Goal: Task Accomplishment & Management: Manage account settings

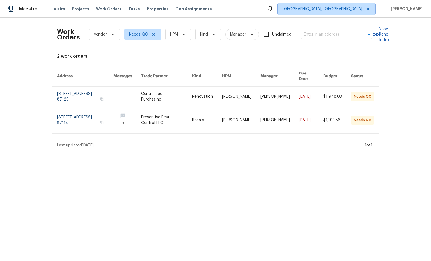
click at [351, 11] on span "Albuquerque, NM" at bounding box center [322, 9] width 80 height 6
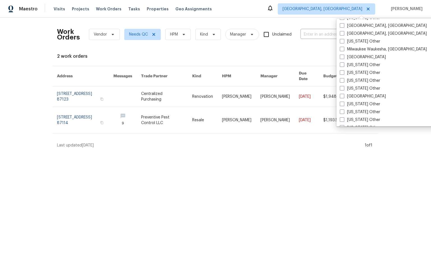
scroll to position [444, 0]
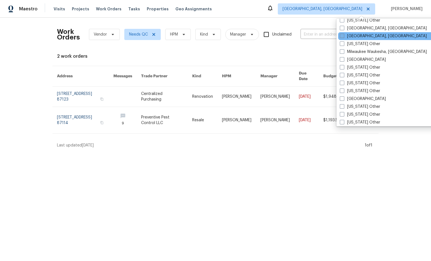
click at [343, 36] on span at bounding box center [341, 36] width 4 height 4
click at [343, 36] on input "[GEOGRAPHIC_DATA], [GEOGRAPHIC_DATA]" at bounding box center [341, 35] width 4 height 4
checkbox input "true"
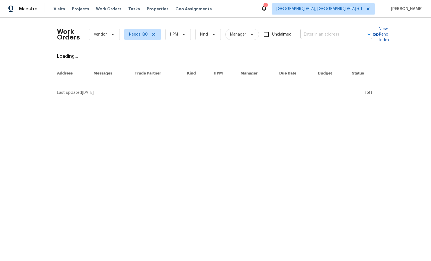
drag, startPoint x: 302, startPoint y: 21, endPoint x: 317, endPoint y: 17, distance: 15.2
click at [302, 21] on div "Work Orders Vendor Needs QC HPM Kind Manager Unclaimed ​ View Reno Index Loadin…" at bounding box center [215, 59] width 431 height 82
click at [349, 10] on span "Albuquerque, NM + 1" at bounding box center [319, 9] width 86 height 6
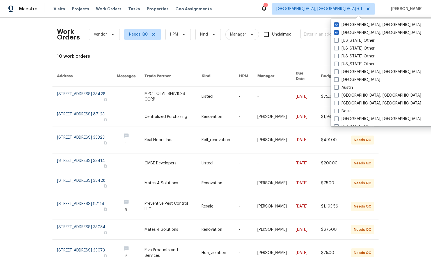
drag, startPoint x: 350, startPoint y: 33, endPoint x: 342, endPoint y: 31, distance: 7.7
click at [350, 33] on label "[GEOGRAPHIC_DATA], [GEOGRAPHIC_DATA]" at bounding box center [377, 33] width 87 height 6
click at [337, 33] on input "[GEOGRAPHIC_DATA], [GEOGRAPHIC_DATA]" at bounding box center [336, 32] width 4 height 4
checkbox input "false"
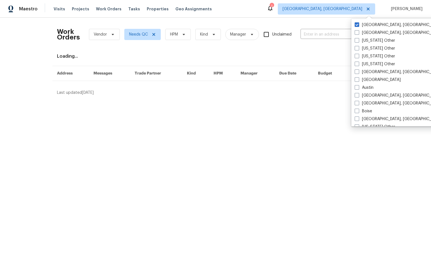
click at [285, 22] on div "Work Orders Vendor Needs QC HPM Kind Manager Unclaimed ​" at bounding box center [214, 34] width 315 height 25
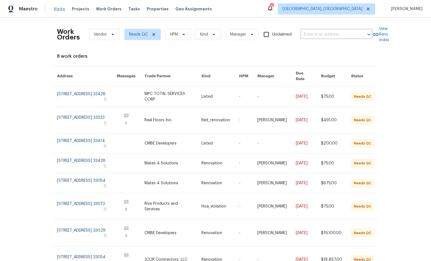
click at [56, 9] on span "Visits" at bounding box center [59, 9] width 11 height 6
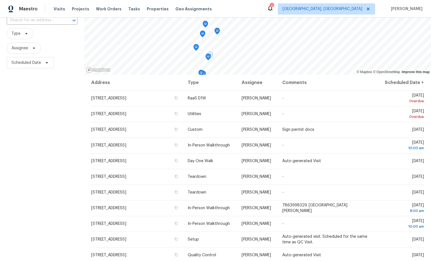
scroll to position [22, 0]
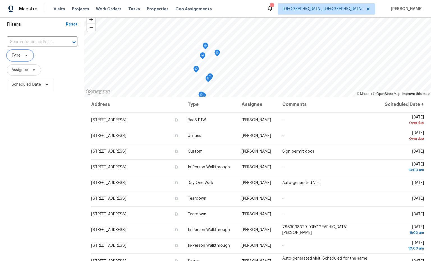
click at [25, 55] on icon at bounding box center [26, 55] width 2 height 1
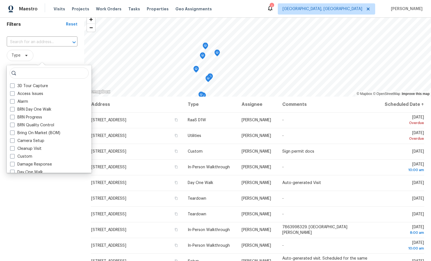
click at [40, 73] on input "search" at bounding box center [49, 73] width 79 height 11
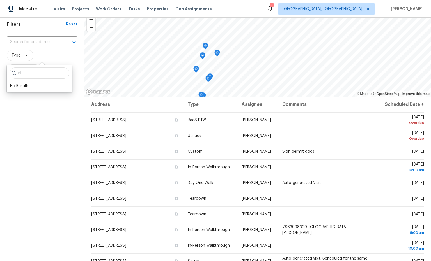
type input "n"
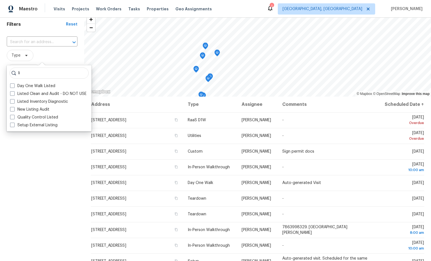
type input "l"
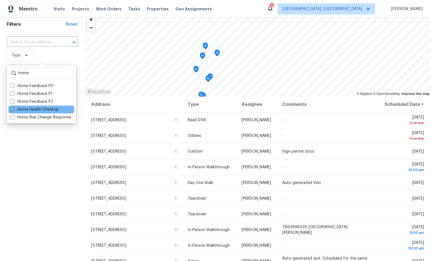
type input "home"
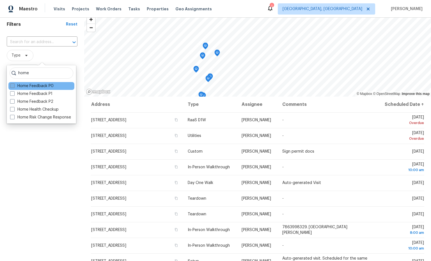
click at [26, 108] on label "Home Health Checkup" at bounding box center [34, 110] width 48 height 6
click at [14, 108] on input "Home Health Checkup" at bounding box center [12, 109] width 4 height 4
checkbox input "true"
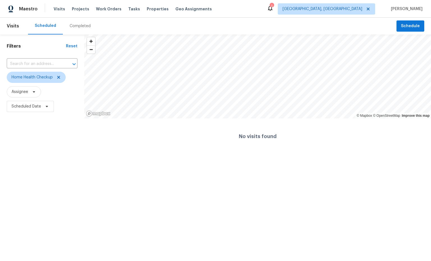
click at [50, 154] on html "Maestro Visits Projects Work Orders Tasks Properties Geo Assignments 1 Miami, F…" at bounding box center [215, 77] width 431 height 154
click at [407, 27] on span "Schedule" at bounding box center [410, 26] width 19 height 7
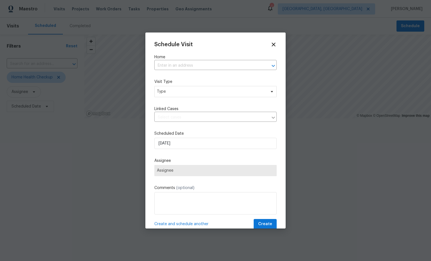
scroll to position [3, 0]
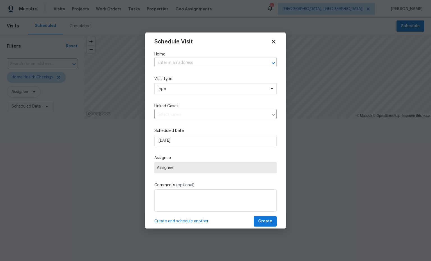
click at [210, 59] on input "text" at bounding box center [207, 63] width 107 height 9
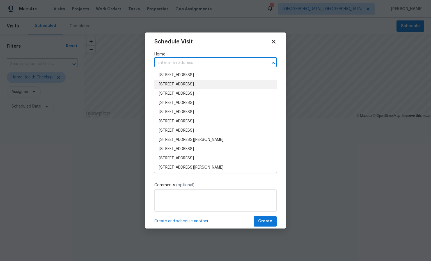
click at [202, 86] on li "2601 NW 68th St, Miami, FL 33147" at bounding box center [215, 84] width 122 height 9
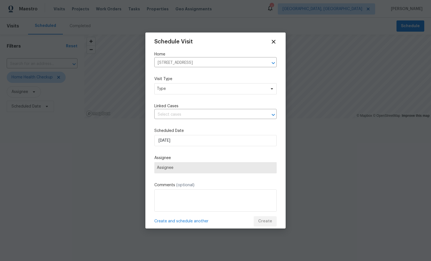
scroll to position [0, 0]
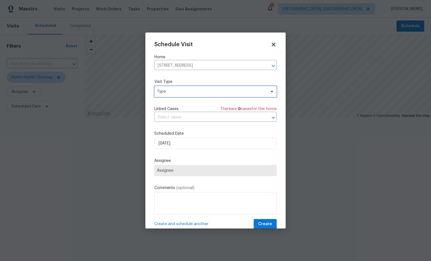
click at [270, 93] on icon at bounding box center [271, 91] width 4 height 4
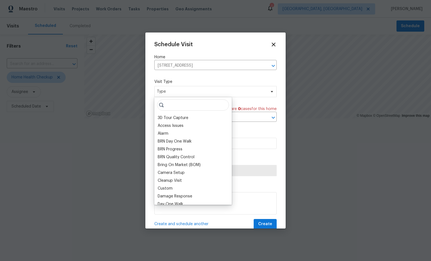
click at [199, 108] on input "search" at bounding box center [193, 105] width 72 height 11
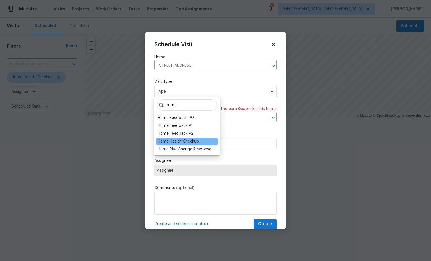
type input "home"
click at [185, 143] on div "Home Health Checkup" at bounding box center [178, 142] width 41 height 6
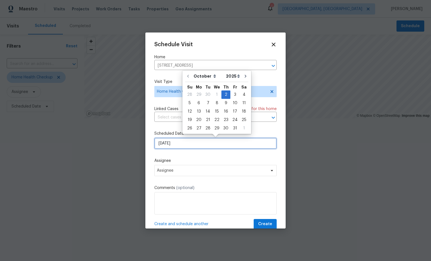
drag, startPoint x: 260, startPoint y: 145, endPoint x: 254, endPoint y: 139, distance: 8.3
click at [259, 145] on input "10/2/2025" at bounding box center [215, 143] width 122 height 11
click at [232, 95] on div "3" at bounding box center [234, 95] width 9 height 8
type input "10/3/2025"
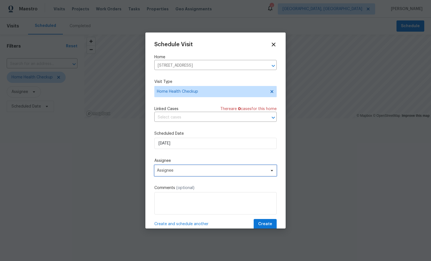
click at [274, 172] on icon at bounding box center [271, 170] width 4 height 4
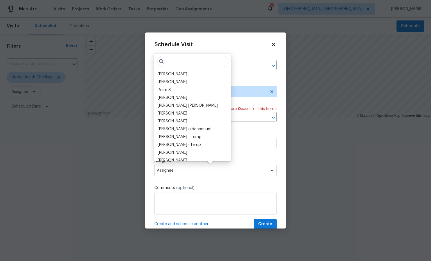
click at [182, 59] on input "search" at bounding box center [192, 61] width 71 height 11
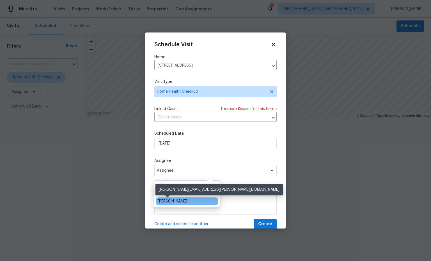
type input "ames"
click at [173, 201] on div "[PERSON_NAME]" at bounding box center [172, 202] width 29 height 6
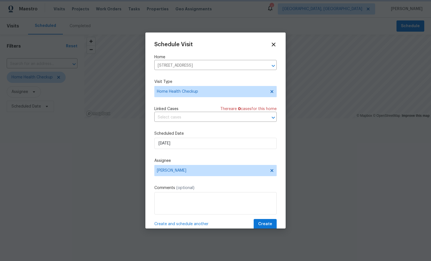
scroll to position [1, 0]
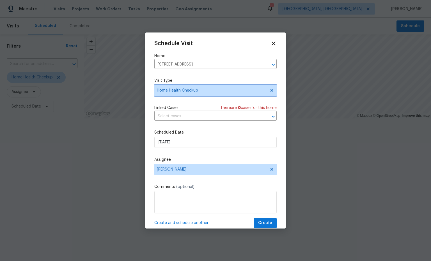
click at [265, 92] on span "Home Health Checkup" at bounding box center [211, 91] width 109 height 6
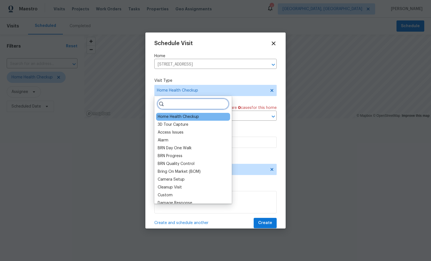
click at [175, 105] on input "search" at bounding box center [193, 103] width 72 height 11
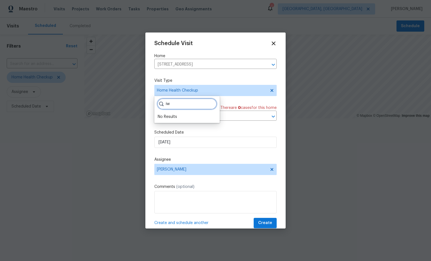
type input "i"
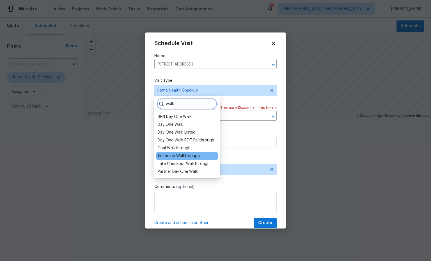
type input "walk"
click at [193, 155] on div "In-Person Walkthrough" at bounding box center [179, 156] width 42 height 6
type input "10/03/2025 3:50 pm"
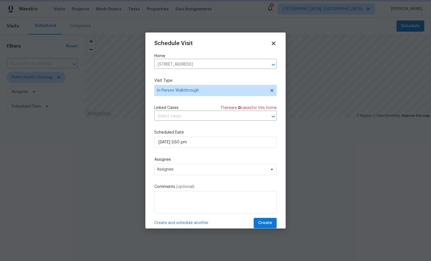
scroll to position [10, 0]
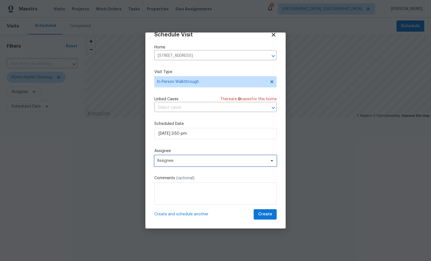
click at [271, 161] on icon at bounding box center [271, 160] width 2 height 1
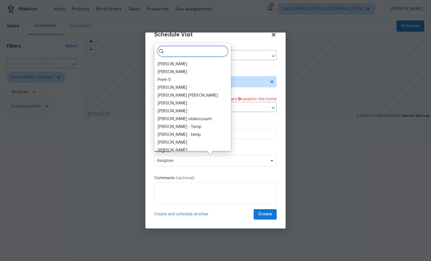
click at [183, 52] on input "search" at bounding box center [192, 51] width 71 height 11
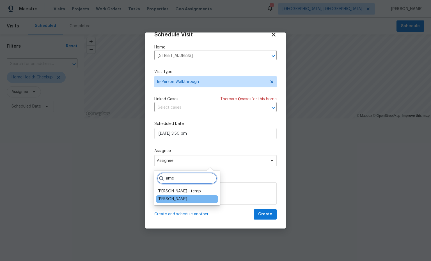
type input "ame"
click at [178, 200] on div "[PERSON_NAME]" at bounding box center [187, 199] width 62 height 8
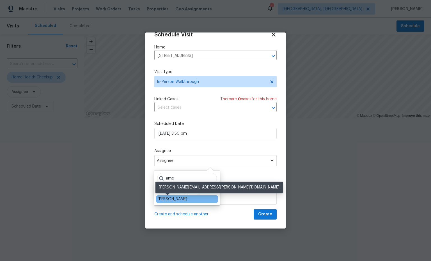
click at [173, 199] on div "[PERSON_NAME]" at bounding box center [172, 199] width 29 height 6
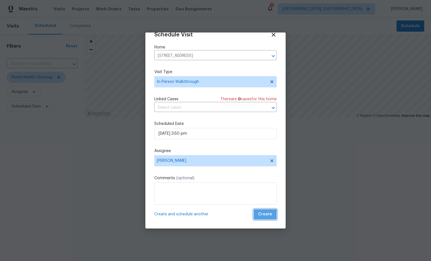
click at [264, 216] on span "Create" at bounding box center [265, 214] width 14 height 7
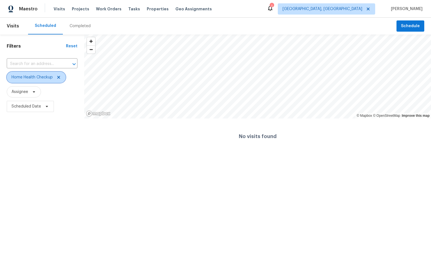
click at [58, 78] on icon at bounding box center [58, 77] width 3 height 3
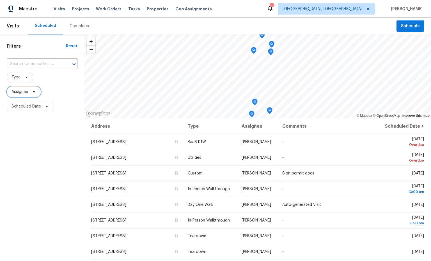
click at [35, 94] on icon at bounding box center [34, 92] width 4 height 4
click at [37, 112] on input "search" at bounding box center [40, 109] width 60 height 11
type input "mike.ames"
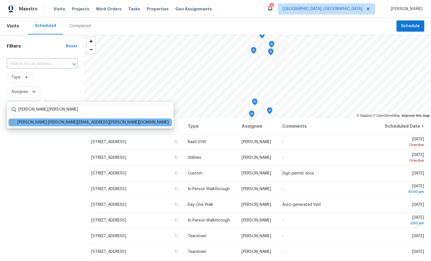
click at [50, 123] on label "Mike Ames mike.ames@opendoor.com" at bounding box center [89, 123] width 158 height 6
click at [14, 123] on input "Mike Ames mike.ames@opendoor.com" at bounding box center [12, 122] width 4 height 4
checkbox input "true"
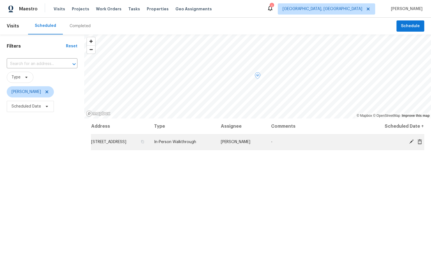
click at [418, 142] on icon at bounding box center [419, 141] width 4 height 5
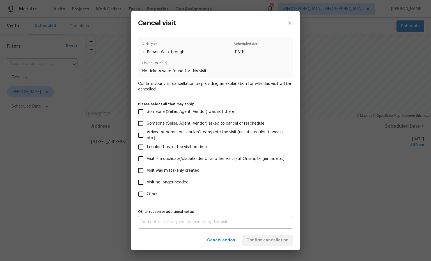
drag, startPoint x: 142, startPoint y: 180, endPoint x: 141, endPoint y: 177, distance: 3.8
click at [142, 180] on input "Visit no longer needed" at bounding box center [141, 183] width 12 height 12
checkbox input "true"
click at [141, 171] on input "Visit was mistakenly created" at bounding box center [141, 171] width 12 height 12
checkbox input "true"
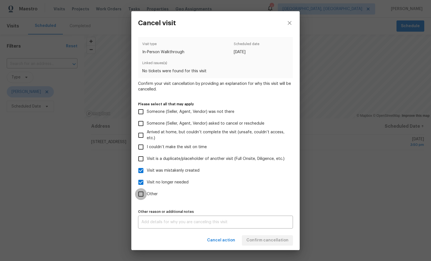
click at [140, 194] on input "Other" at bounding box center [141, 194] width 12 height 12
click at [271, 240] on div "Cancel action Confirm cancellation" at bounding box center [215, 240] width 168 height 19
click at [138, 193] on input "Other" at bounding box center [141, 194] width 12 height 12
checkbox input "false"
click at [139, 169] on input "Visit was mistakenly created" at bounding box center [141, 171] width 12 height 12
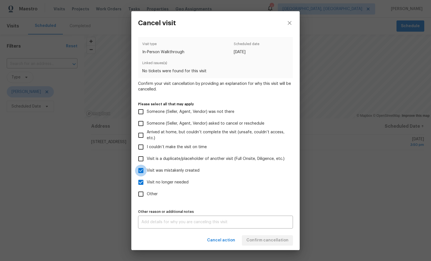
checkbox input "false"
drag, startPoint x: 289, startPoint y: 23, endPoint x: 289, endPoint y: 32, distance: 9.3
click at [289, 23] on icon "close" at bounding box center [289, 23] width 4 height 4
checkbox input "false"
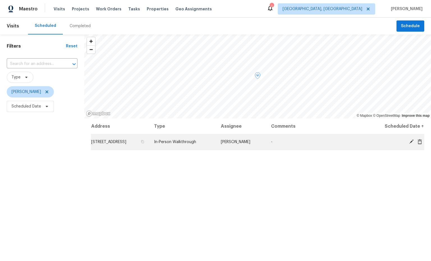
click at [290, 142] on td "-" at bounding box center [316, 142] width 100 height 16
click at [419, 143] on icon at bounding box center [419, 141] width 5 height 5
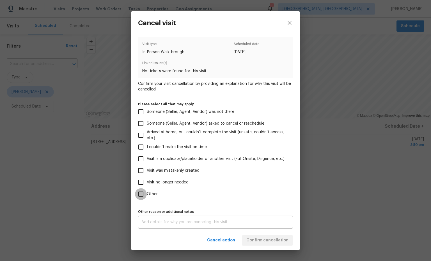
click at [141, 194] on input "Other" at bounding box center [141, 194] width 12 height 12
drag, startPoint x: 139, startPoint y: 191, endPoint x: 140, endPoint y: 186, distance: 5.0
click at [140, 190] on input "Other" at bounding box center [141, 194] width 12 height 12
checkbox input "false"
click at [140, 182] on input "Visit no longer needed" at bounding box center [141, 183] width 12 height 12
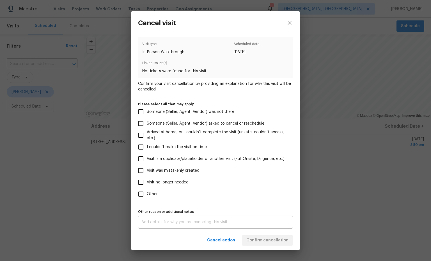
checkbox input "true"
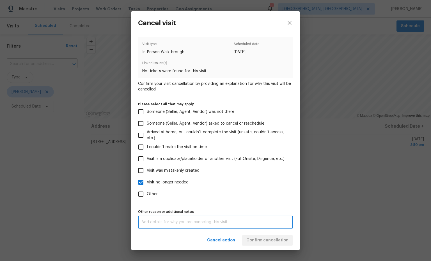
click at [172, 222] on textarea at bounding box center [215, 222] width 148 height 4
type textarea "test"
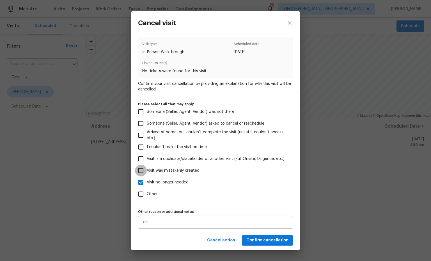
click at [141, 171] on input "Visit was mistakenly created" at bounding box center [141, 171] width 12 height 12
checkbox input "true"
click at [262, 240] on span "Confirm cancellation" at bounding box center [267, 240] width 42 height 7
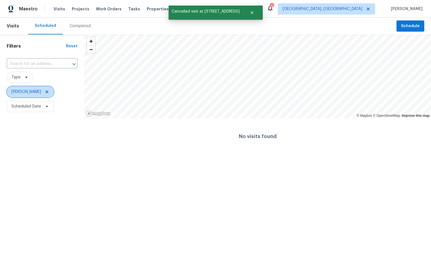
click at [45, 92] on icon at bounding box center [47, 92] width 4 height 4
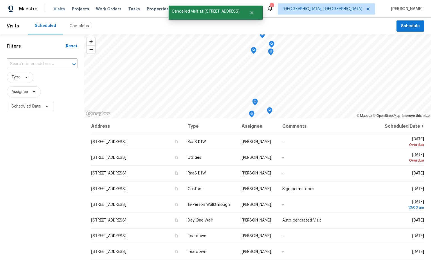
click at [58, 9] on span "Visits" at bounding box center [59, 9] width 11 height 6
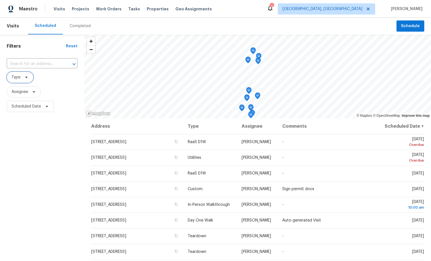
click at [25, 79] on icon at bounding box center [26, 77] width 4 height 4
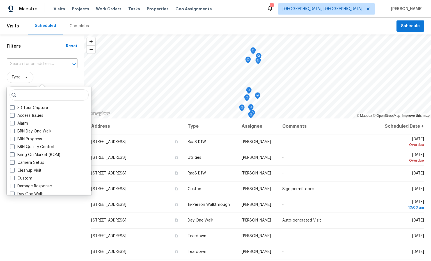
click at [35, 96] on input "search" at bounding box center [49, 94] width 79 height 11
click at [44, 97] on input "search" at bounding box center [49, 94] width 79 height 11
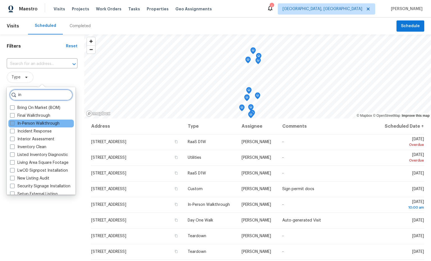
type input "in"
click at [50, 123] on label "In-Person Walkthrough" at bounding box center [34, 124] width 49 height 6
click at [14, 123] on input "In-Person Walkthrough" at bounding box center [12, 123] width 4 height 4
checkbox input "true"
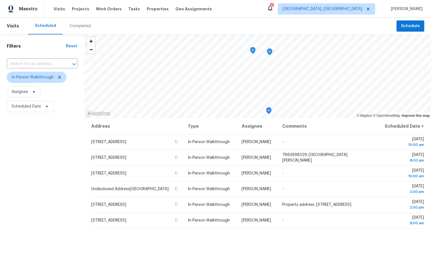
click at [34, 218] on div "Filters Reset ​ In-Person Walkthrough Assignee Scheduled Date" at bounding box center [42, 180] width 84 height 293
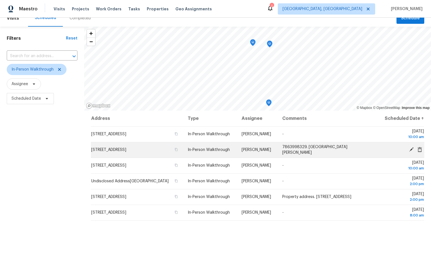
scroll to position [8, 0]
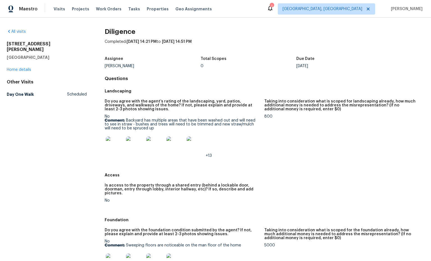
drag, startPoint x: 43, startPoint y: 49, endPoint x: 21, endPoint y: 43, distance: 22.7
click at [6, 44] on div "All visits 2331 Laura Ct Snellville, GA 30039 Home details Other Visits Day One…" at bounding box center [215, 140] width 431 height 244
copy div "2331 Laura Ct Snellville, GA 30039"
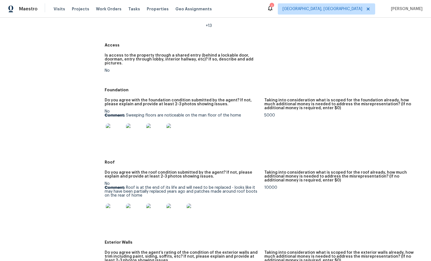
scroll to position [132, 0]
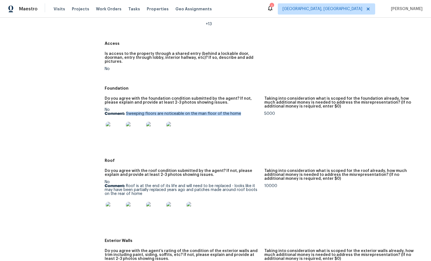
drag, startPoint x: 240, startPoint y: 109, endPoint x: 125, endPoint y: 119, distance: 116.2
click at [126, 112] on p "Comment: Sweeping floors are noticeable on the man floor of the home" at bounding box center [182, 114] width 155 height 4
click at [119, 132] on img at bounding box center [115, 131] width 18 height 18
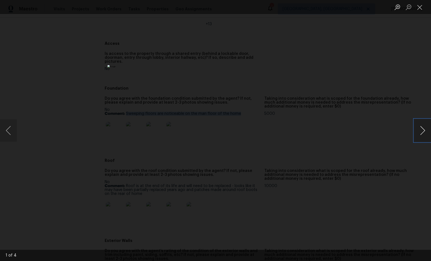
click at [423, 133] on button "Next image" at bounding box center [422, 130] width 17 height 22
click at [417, 7] on button "Close lightbox" at bounding box center [419, 7] width 11 height 10
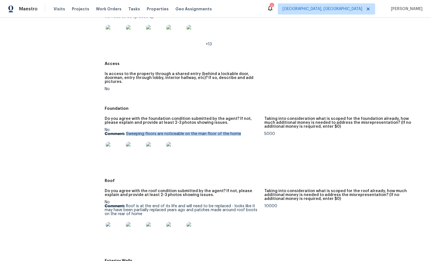
scroll to position [110, 0]
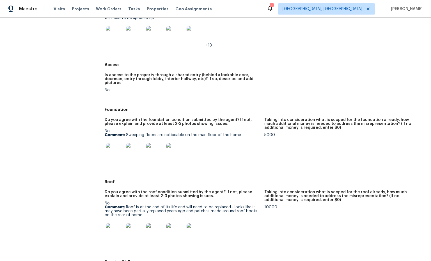
click at [230, 133] on p "Comment: Sweeping floors are noticeable on the man floor of the home" at bounding box center [182, 135] width 155 height 4
drag, startPoint x: 223, startPoint y: 129, endPoint x: 129, endPoint y: 131, distance: 94.2
click at [126, 133] on p "Comment: Sweeping floors are noticeable on the man floor of the home" at bounding box center [182, 135] width 155 height 4
copy p "Sweeping floors are noticeable on the man floor of the home"
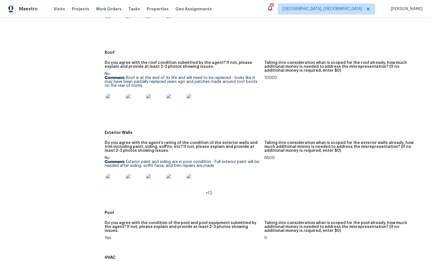
scroll to position [210, 0]
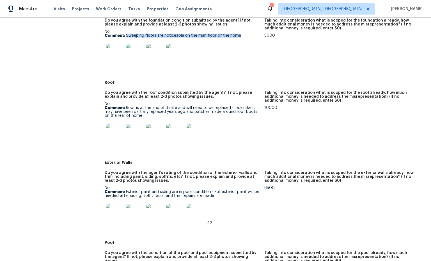
click at [115, 129] on img at bounding box center [115, 133] width 18 height 18
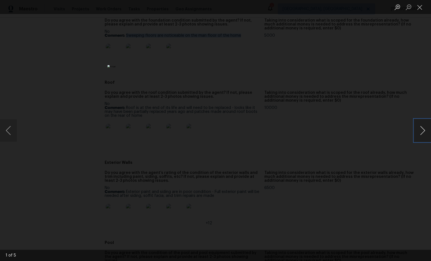
click at [423, 130] on button "Next image" at bounding box center [422, 130] width 17 height 22
click at [421, 130] on button "Next image" at bounding box center [422, 130] width 17 height 22
click at [423, 135] on button "Next image" at bounding box center [422, 130] width 17 height 22
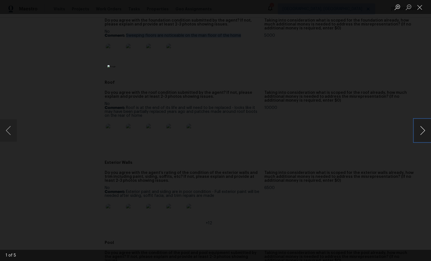
click at [422, 134] on button "Next image" at bounding box center [422, 130] width 17 height 22
click at [419, 132] on button "Next image" at bounding box center [422, 130] width 17 height 22
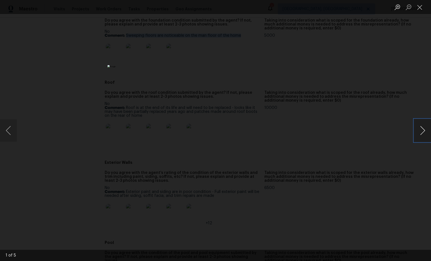
click at [419, 132] on button "Next image" at bounding box center [422, 130] width 17 height 22
click at [419, 131] on button "Next image" at bounding box center [422, 130] width 17 height 22
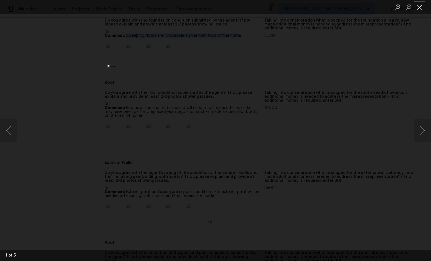
click at [419, 4] on button "Close lightbox" at bounding box center [419, 7] width 11 height 10
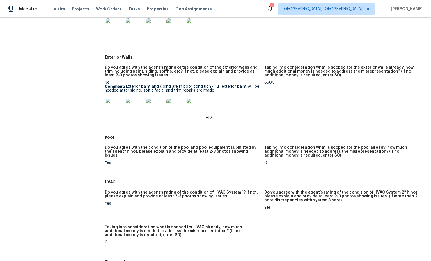
scroll to position [317, 0]
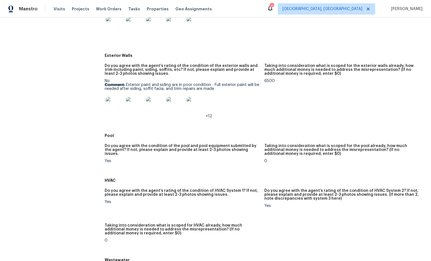
click at [111, 104] on img at bounding box center [115, 106] width 18 height 18
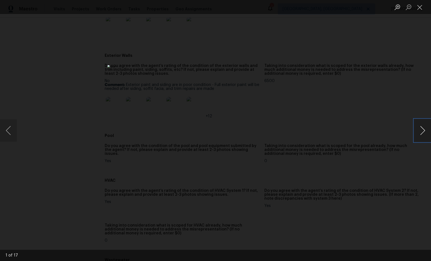
click at [424, 131] on button "Next image" at bounding box center [422, 130] width 17 height 22
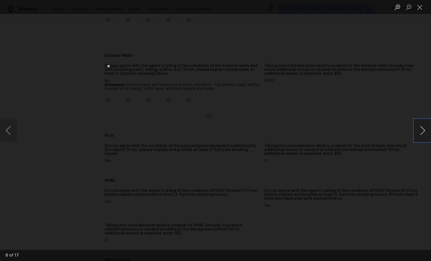
click at [424, 131] on button "Next image" at bounding box center [422, 130] width 17 height 22
click at [420, 8] on button "Close lightbox" at bounding box center [419, 7] width 11 height 10
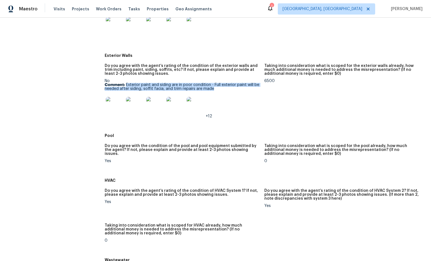
drag, startPoint x: 126, startPoint y: 80, endPoint x: 216, endPoint y: 86, distance: 89.9
click at [218, 86] on p "Comment: Exterior paint and siding are in poor condition - Full exterior paint …" at bounding box center [182, 87] width 155 height 8
copy p "Exterior paint and siding are in poor condition - Full exterior paint will be n…"
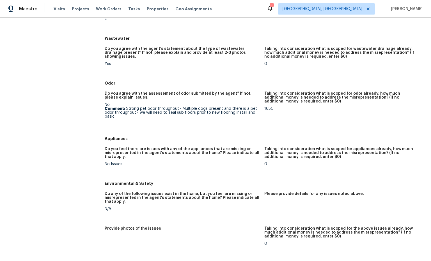
scroll to position [540, 0]
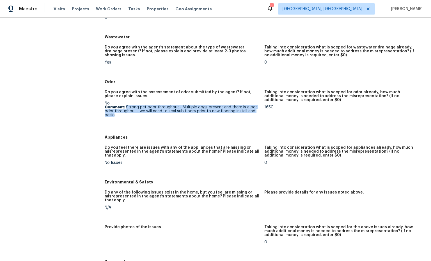
drag, startPoint x: 127, startPoint y: 104, endPoint x: 222, endPoint y: 117, distance: 95.9
click at [222, 117] on figure "Do you agree with the assessement of odor submitted by the agent? If not, pleas…" at bounding box center [185, 109] width 160 height 39
copy p "Strong pet odor throughout - Multiple dogs present and there is a pet odor thro…"
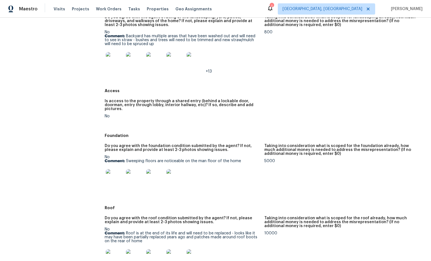
scroll to position [0, 0]
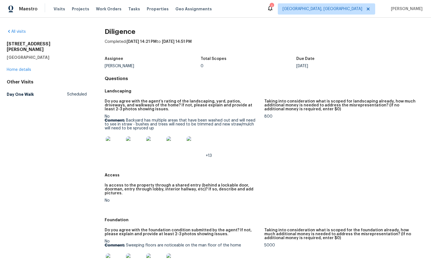
click at [112, 147] on img at bounding box center [115, 146] width 18 height 18
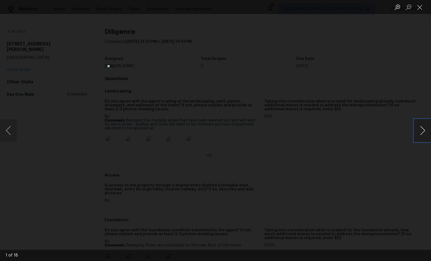
click at [420, 134] on button "Next image" at bounding box center [422, 130] width 17 height 22
click at [421, 130] on button "Next image" at bounding box center [422, 130] width 17 height 22
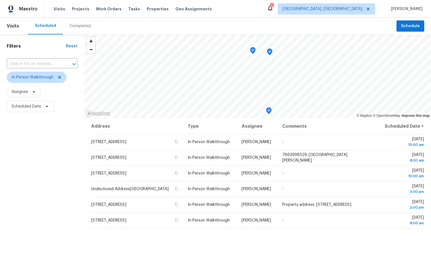
scroll to position [8, 0]
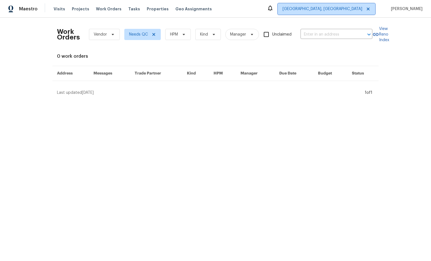
click at [358, 10] on span "[GEOGRAPHIC_DATA], [GEOGRAPHIC_DATA]" at bounding box center [322, 9] width 80 height 6
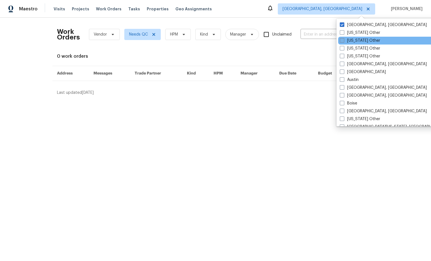
click at [341, 23] on span at bounding box center [341, 24] width 4 height 4
click at [341, 23] on input "[GEOGRAPHIC_DATA], [GEOGRAPHIC_DATA]" at bounding box center [341, 24] width 4 height 4
checkbox input "false"
checkbox input "true"
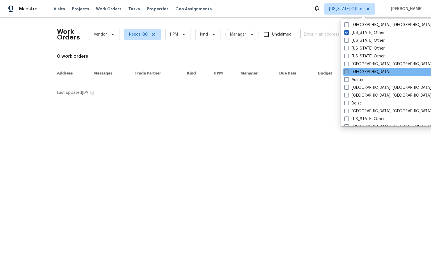
click at [346, 71] on span at bounding box center [346, 72] width 4 height 4
click at [346, 71] on input "Atlanta" at bounding box center [346, 71] width 4 height 4
checkbox input "true"
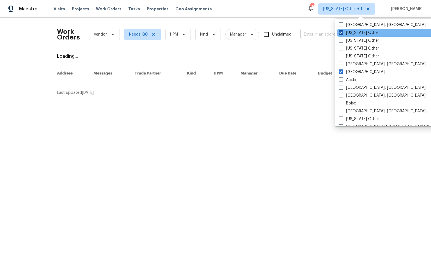
click at [341, 32] on span at bounding box center [340, 32] width 4 height 4
click at [341, 32] on input "Alabama Other" at bounding box center [340, 32] width 4 height 4
checkbox input "false"
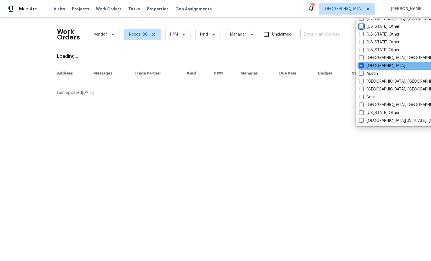
scroll to position [11, 0]
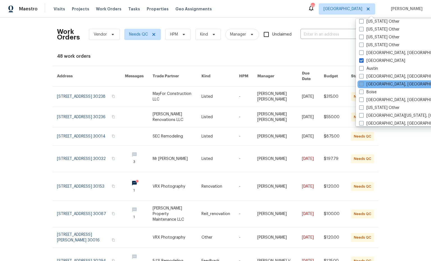
click at [361, 84] on span at bounding box center [361, 84] width 4 height 4
click at [361, 84] on input "Birmingham, AL" at bounding box center [361, 84] width 4 height 4
checkbox input "true"
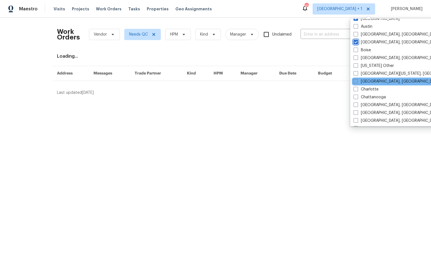
scroll to position [54, 0]
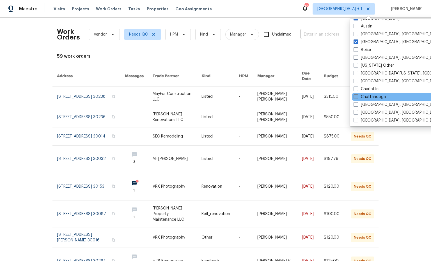
click at [356, 97] on span at bounding box center [355, 96] width 4 height 4
click at [356, 97] on input "Chattanooga" at bounding box center [355, 96] width 4 height 4
checkbox input "true"
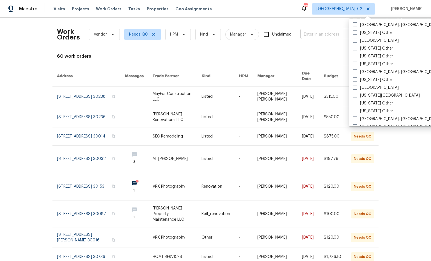
scroll to position [275, 0]
click at [355, 88] on span at bounding box center [354, 87] width 4 height 4
click at [355, 88] on input "Jacksonville" at bounding box center [354, 87] width 4 height 4
checkbox input "true"
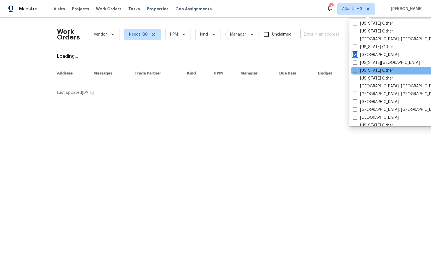
scroll to position [314, 0]
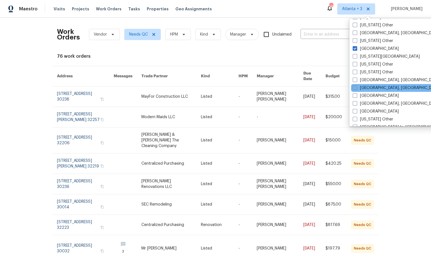
click at [354, 89] on span at bounding box center [354, 87] width 4 height 4
click at [354, 89] on input "Knoxville, TN" at bounding box center [354, 87] width 4 height 4
checkbox input "true"
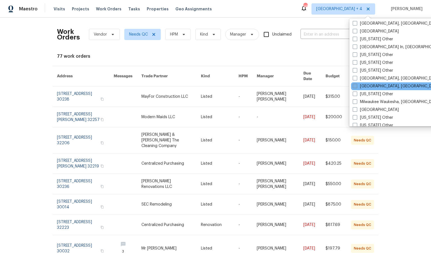
click at [355, 87] on span at bounding box center [354, 86] width 4 height 4
click at [355, 87] on input "Miami, FL" at bounding box center [354, 86] width 4 height 4
checkbox input "true"
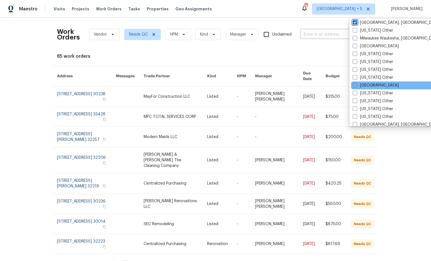
scroll to position [458, 0]
click at [356, 86] on span at bounding box center [354, 84] width 4 height 4
click at [356, 86] on input "Nashville" at bounding box center [354, 84] width 4 height 4
checkbox input "true"
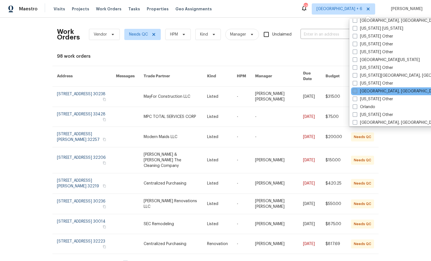
scroll to position [562, 0]
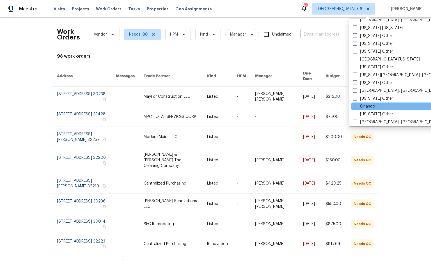
click at [355, 105] on span at bounding box center [354, 106] width 4 height 4
click at [355, 105] on input "Orlando" at bounding box center [354, 106] width 4 height 4
checkbox input "true"
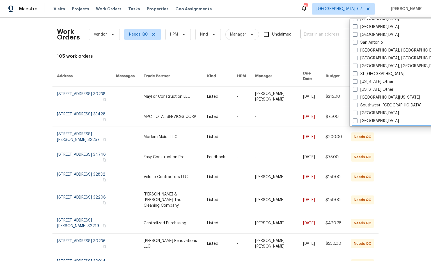
scroll to position [765, 0]
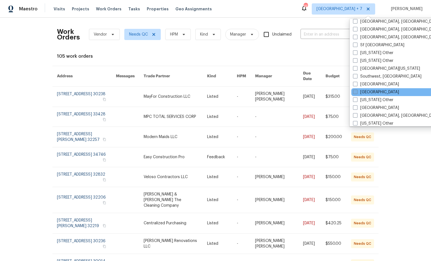
click at [355, 92] on span at bounding box center [355, 92] width 4 height 4
click at [355, 92] on input "Tampa" at bounding box center [355, 91] width 4 height 4
checkbox input "true"
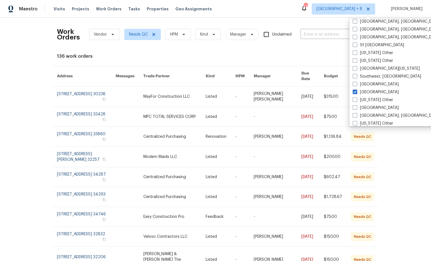
click at [292, 10] on div "Maestro Visits Projects Work Orders Tasks Properties Geo Assignments 229 Atlant…" at bounding box center [215, 9] width 431 height 18
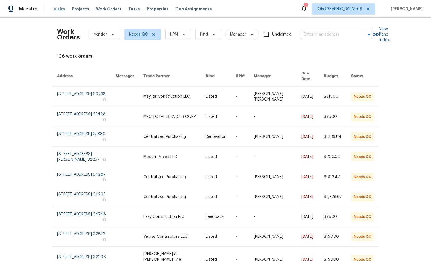
click at [57, 8] on span "Visits" at bounding box center [59, 9] width 11 height 6
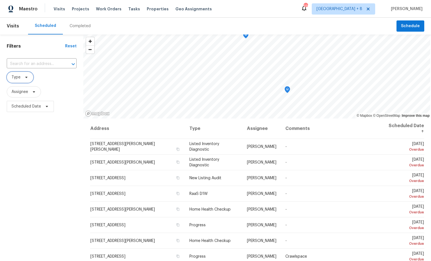
click at [27, 76] on icon at bounding box center [26, 77] width 4 height 4
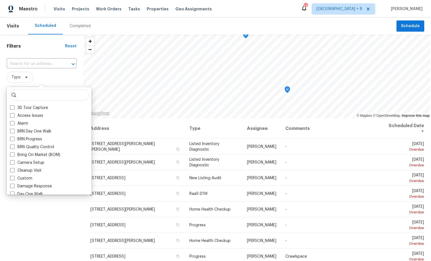
click at [40, 94] on input "search" at bounding box center [49, 94] width 79 height 11
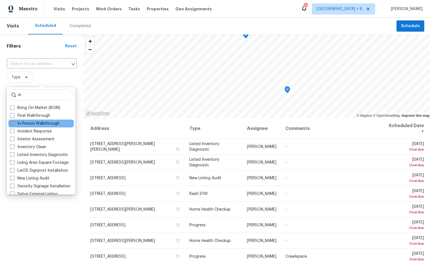
type input "in"
click at [42, 124] on label "In-Person Walkthrough" at bounding box center [34, 124] width 49 height 6
click at [14, 124] on input "In-Person Walkthrough" at bounding box center [12, 123] width 4 height 4
checkbox input "true"
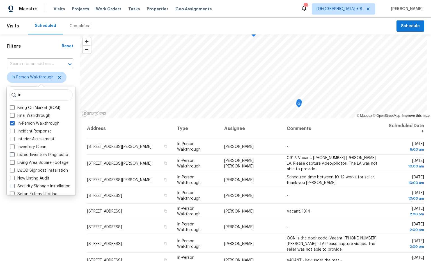
click at [84, 127] on div "Address Type Assignee Comments Scheduled Date ↑ 190 Christopher Ln, Murfreesbor…" at bounding box center [255, 223] width 351 height 209
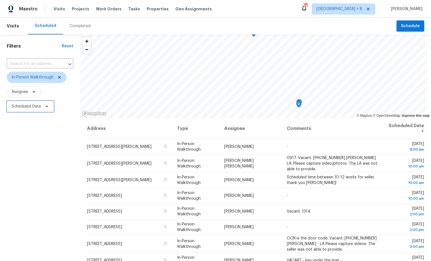
click at [47, 106] on icon at bounding box center [47, 106] width 4 height 4
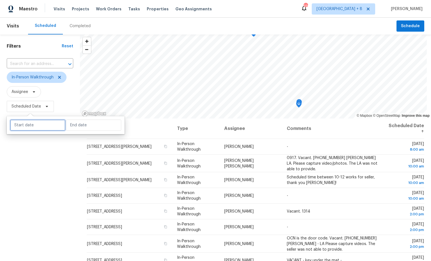
click at [34, 127] on input "text" at bounding box center [37, 125] width 55 height 11
select select "9"
select select "2025"
select select "10"
select select "2025"
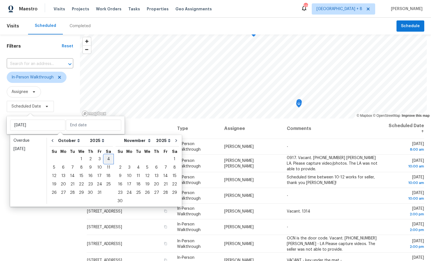
click at [104, 158] on div "4" at bounding box center [108, 159] width 9 height 8
type input "Sat, Oct 04"
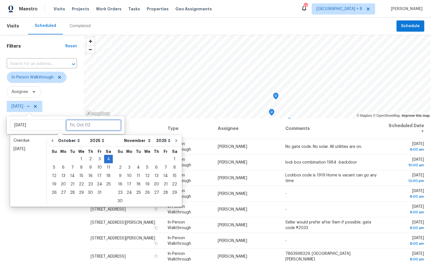
click at [92, 124] on input "text" at bounding box center [93, 125] width 55 height 11
click at [107, 161] on div "4" at bounding box center [108, 159] width 9 height 8
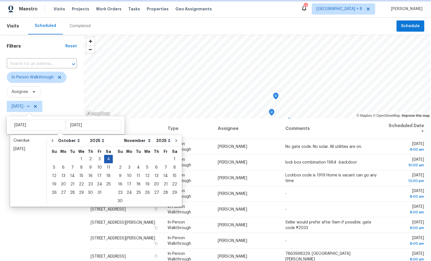
type input "Sat, Oct 04"
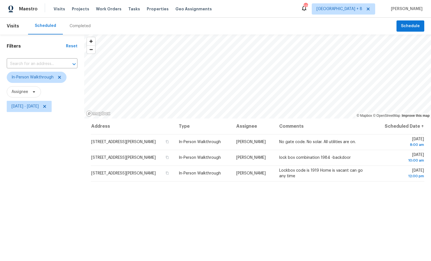
click at [93, 219] on div "Address Type Assignee Comments Scheduled Date ↑ 440 Starbuck Pkwy, Pendergrass,…" at bounding box center [257, 223] width 346 height 209
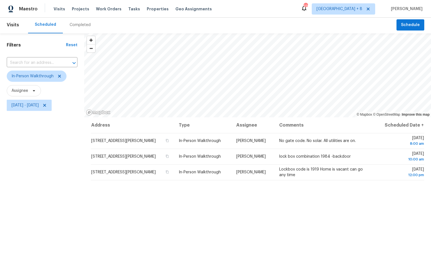
scroll to position [1, 0]
